Goal: Task Accomplishment & Management: Manage account settings

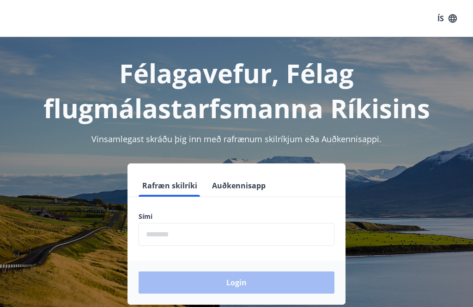
click at [151, 240] on input "phone" at bounding box center [237, 234] width 196 height 23
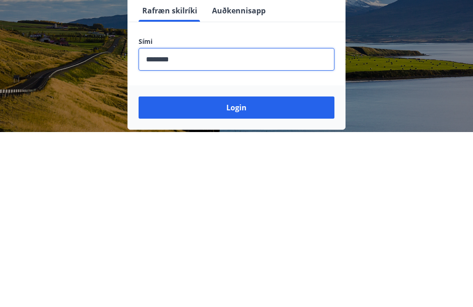
type input "********"
click at [239, 272] on button "Login" at bounding box center [237, 283] width 196 height 22
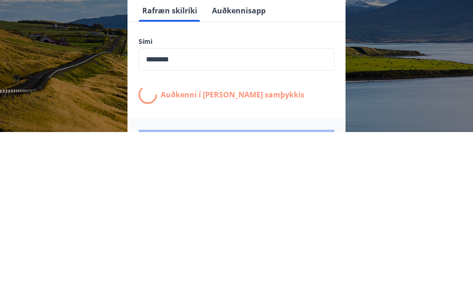
scroll to position [143, 0]
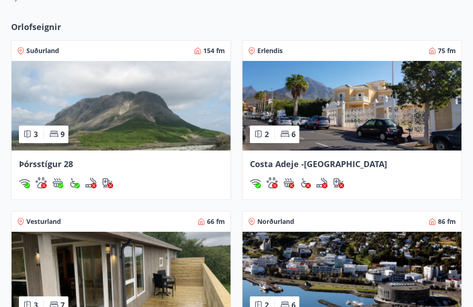
scroll to position [583, 0]
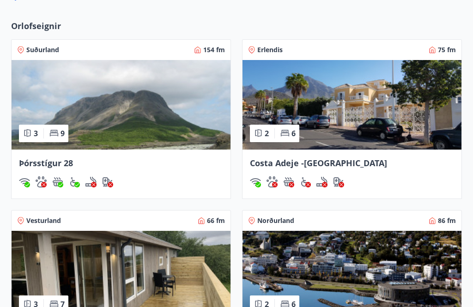
click at [295, 156] on div "Costa Adeje -Tenerife" at bounding box center [352, 174] width 219 height 49
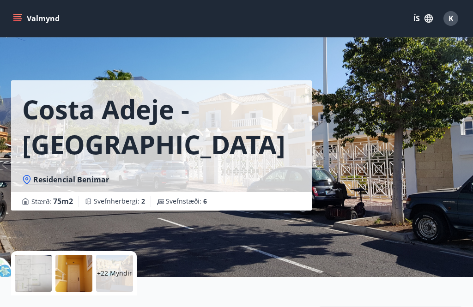
click at [16, 16] on icon "menu" at bounding box center [17, 18] width 9 height 9
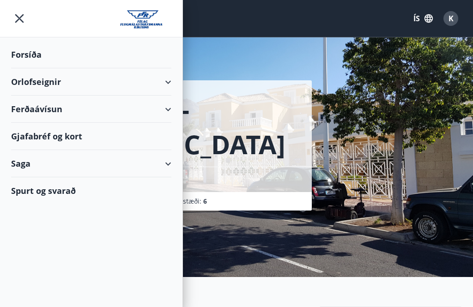
click at [18, 10] on icon "menu" at bounding box center [19, 18] width 17 height 17
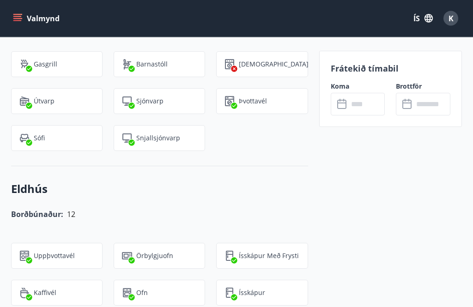
scroll to position [1060, 0]
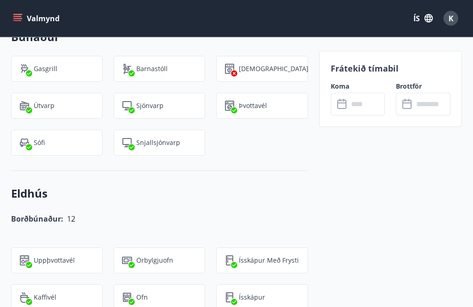
click at [22, 12] on button "Valmynd" at bounding box center [37, 18] width 52 height 17
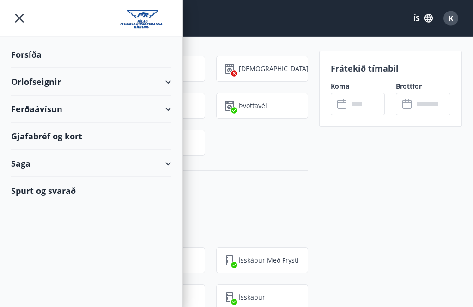
scroll to position [1061, 0]
click at [33, 47] on div "Forsíða" at bounding box center [91, 54] width 160 height 27
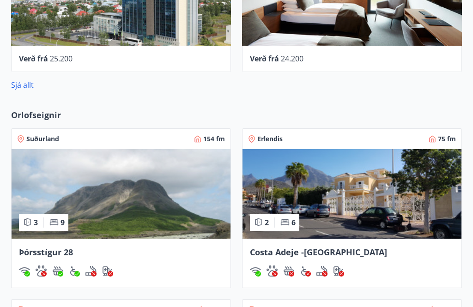
scroll to position [494, 0]
click at [25, 80] on link "Sjá allt" at bounding box center [22, 85] width 23 height 10
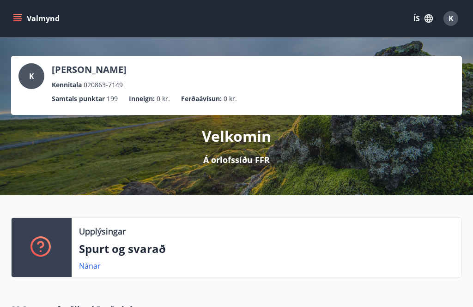
click at [455, 21] on div "K" at bounding box center [451, 18] width 15 height 15
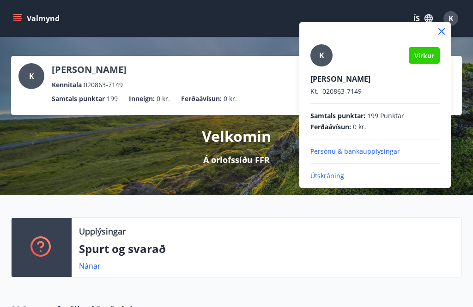
click at [335, 178] on p "Útskráning" at bounding box center [374, 175] width 129 height 9
